Goal: Transaction & Acquisition: Register for event/course

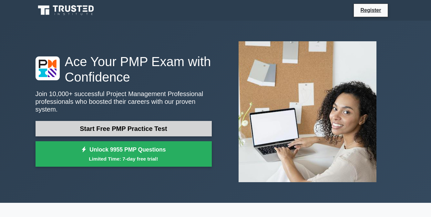
click at [114, 124] on link "Start Free PMP Practice Test" at bounding box center [123, 128] width 176 height 15
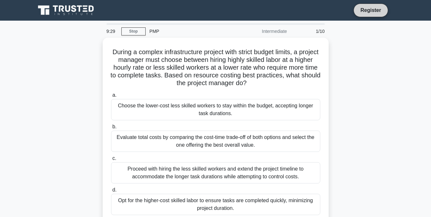
click at [370, 9] on link "Register" at bounding box center [370, 10] width 28 height 8
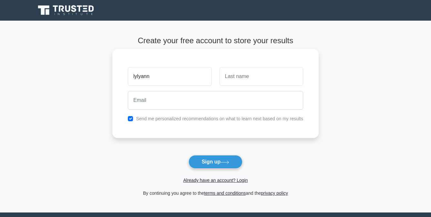
type input "lylyann"
click at [257, 80] on input "text" at bounding box center [261, 76] width 84 height 19
type input "njeri"
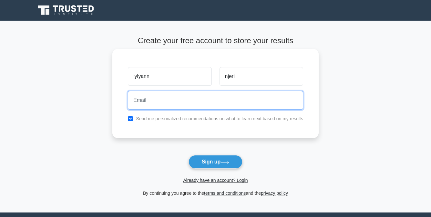
click at [214, 107] on input "email" at bounding box center [215, 100] width 175 height 19
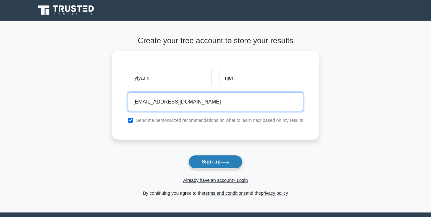
type input "lylyannnjeri@gmail.com"
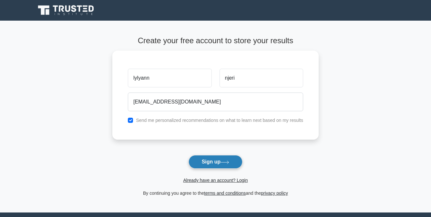
click at [228, 168] on button "Sign up" at bounding box center [215, 162] width 54 height 14
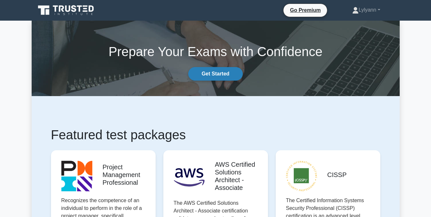
click at [229, 71] on link "Get Started" at bounding box center [215, 74] width 54 height 14
